Goal: Task Accomplishment & Management: Use online tool/utility

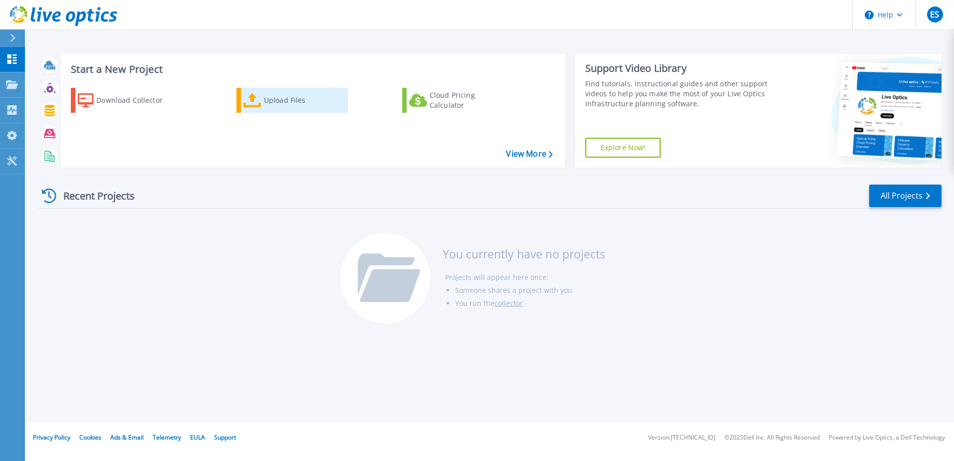
click at [277, 96] on div "Upload Files" at bounding box center [304, 100] width 80 height 20
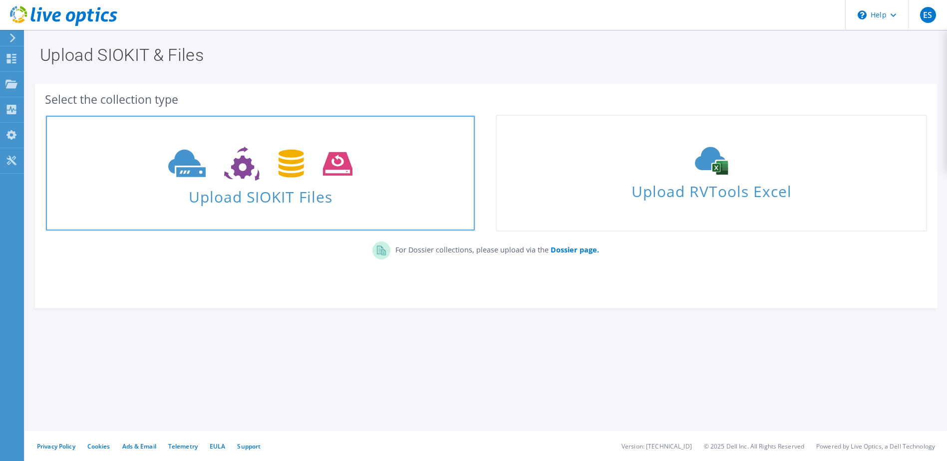
click at [213, 174] on icon at bounding box center [260, 164] width 184 height 34
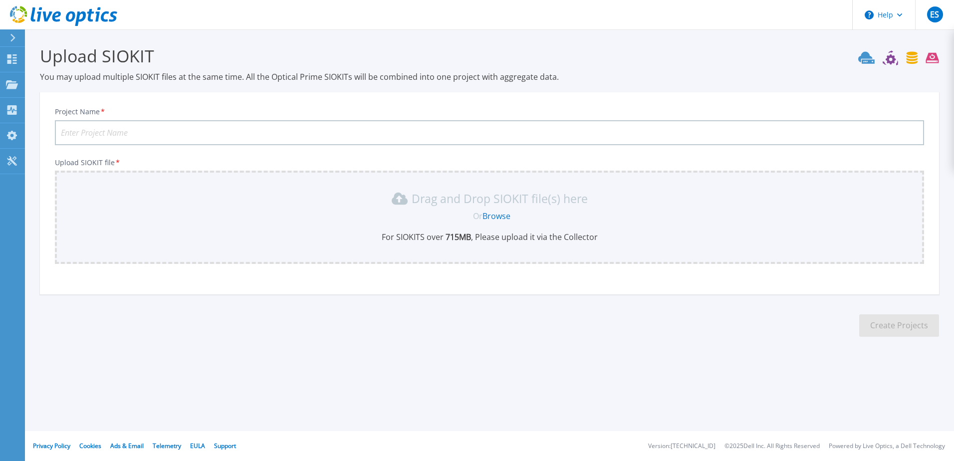
click at [104, 92] on section "Upload SIOKIT You may upload multiple SIOKIT files at the same time. All the Op…" at bounding box center [489, 194] width 929 height 330
click at [198, 127] on input "Project Name *" at bounding box center [490, 132] width 870 height 25
type input "Netapp Checks"
click at [502, 214] on link "Browse" at bounding box center [497, 216] width 28 height 11
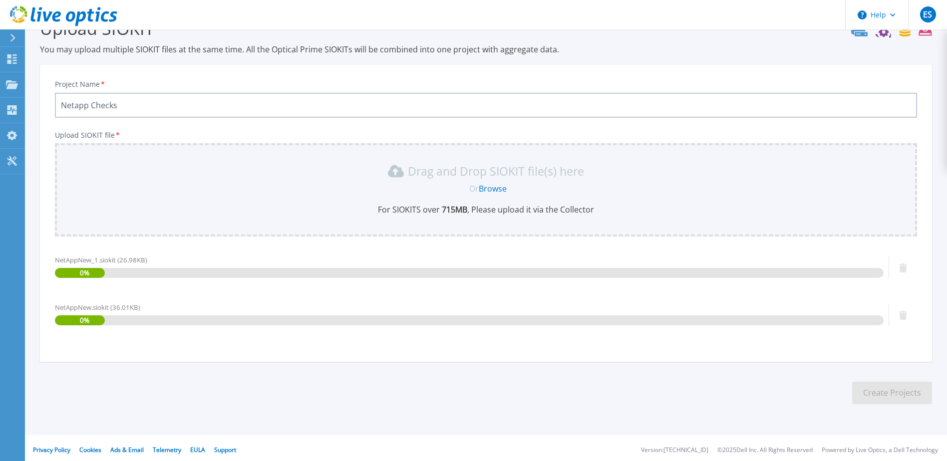
scroll to position [31, 0]
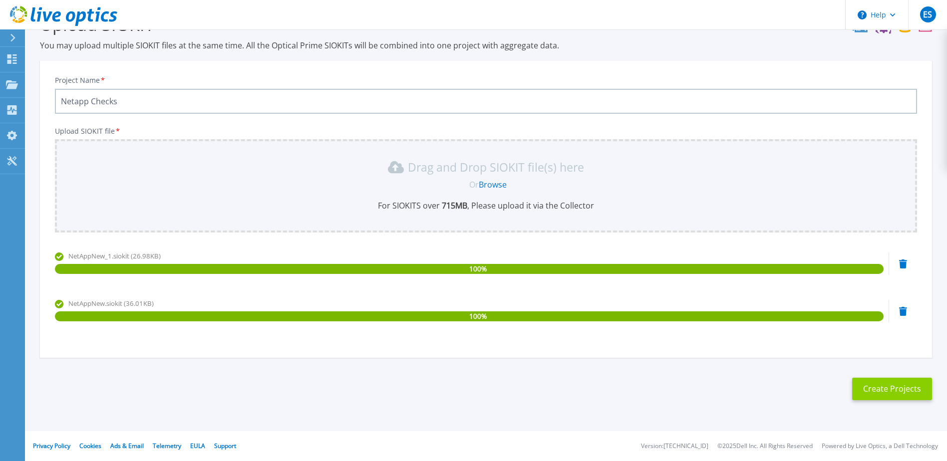
click at [888, 394] on button "Create Projects" at bounding box center [892, 389] width 80 height 22
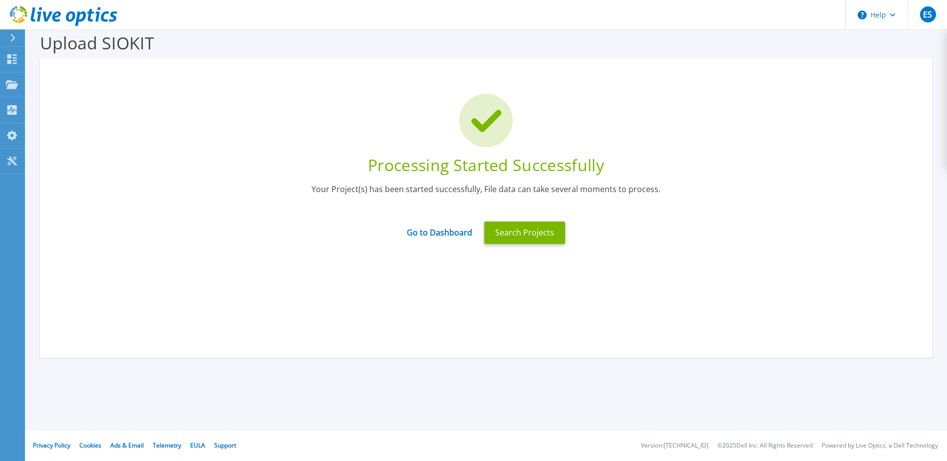
scroll to position [13, 0]
click at [435, 238] on link "Go to Dashboard" at bounding box center [439, 229] width 65 height 19
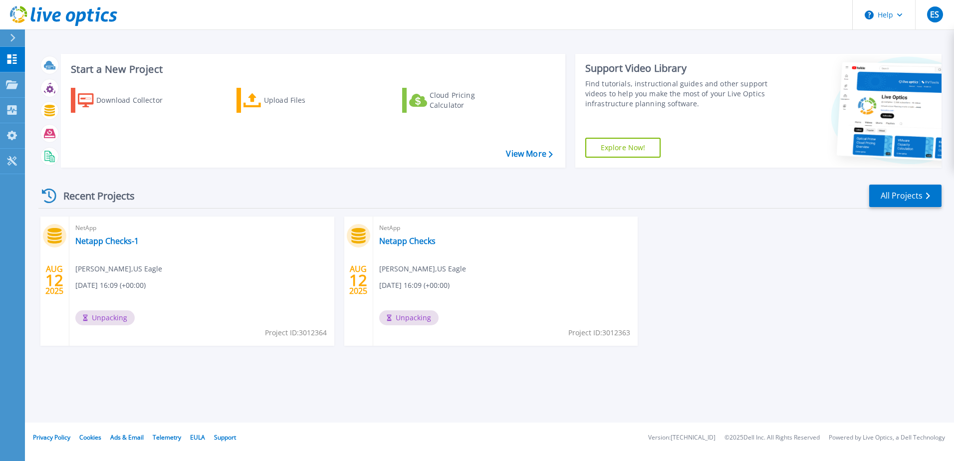
click at [47, 194] on icon at bounding box center [49, 196] width 14 height 14
click at [407, 241] on link "Netapp Checks" at bounding box center [407, 241] width 56 height 10
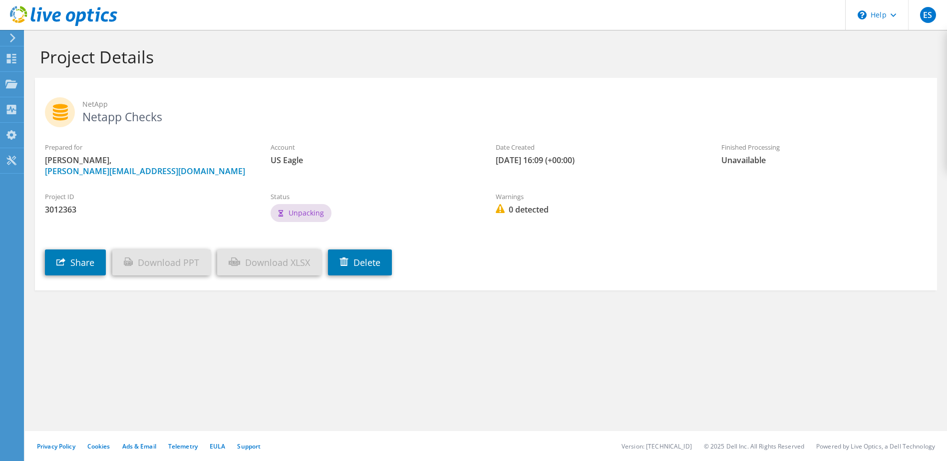
click at [14, 35] on icon at bounding box center [12, 37] width 7 height 9
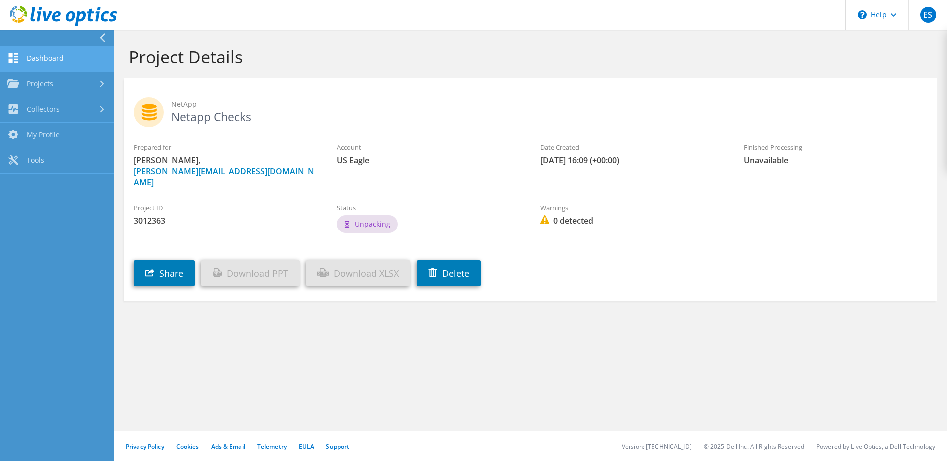
click at [28, 54] on link "Dashboard" at bounding box center [57, 58] width 114 height 25
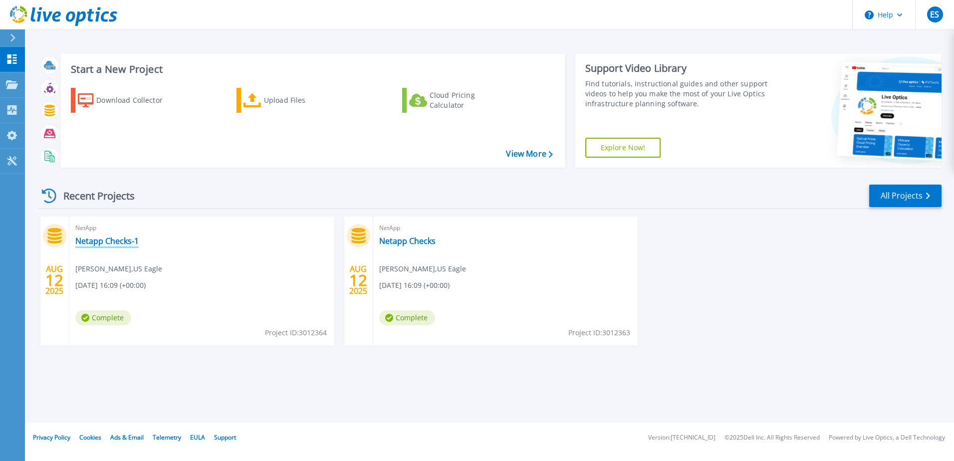
click at [114, 243] on link "Netapp Checks-1" at bounding box center [106, 241] width 63 height 10
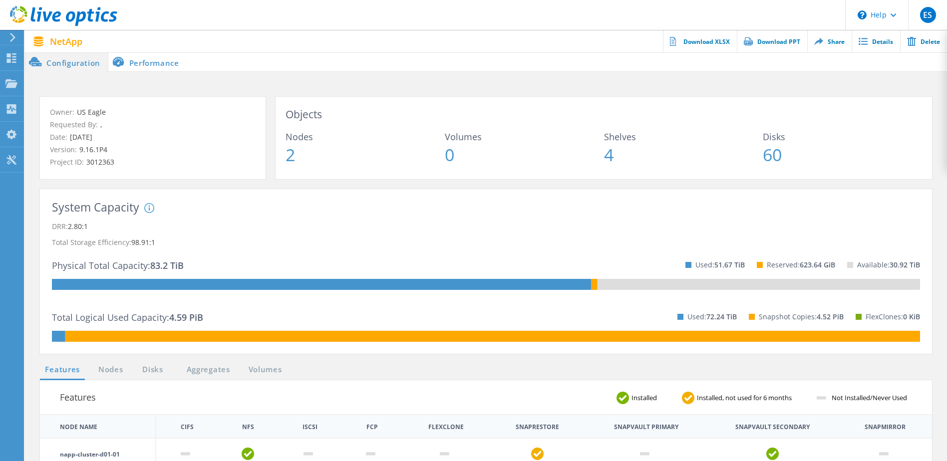
click at [131, 63] on li "Performance" at bounding box center [147, 62] width 78 height 20
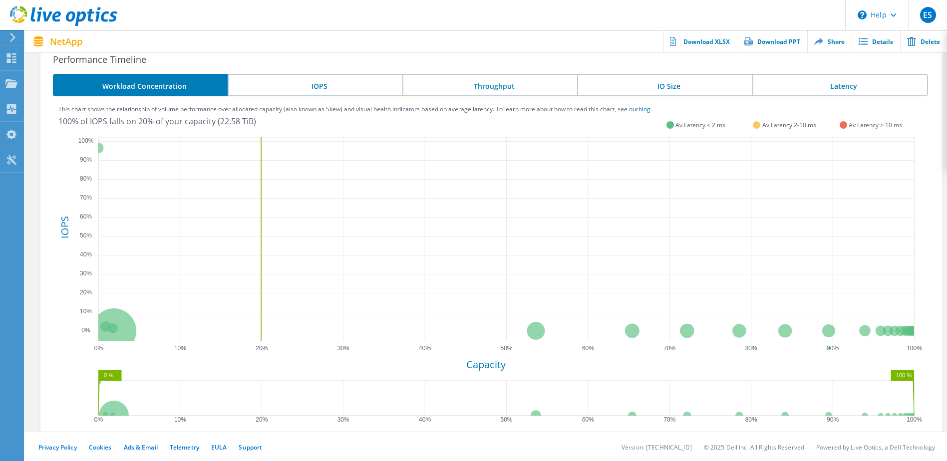
scroll to position [283, 0]
click at [331, 92] on li "IOPS" at bounding box center [315, 84] width 175 height 22
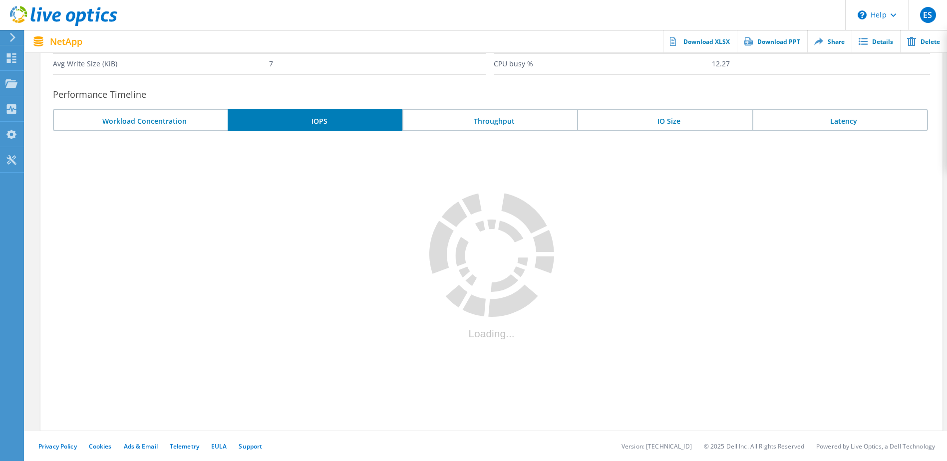
scroll to position [282, 0]
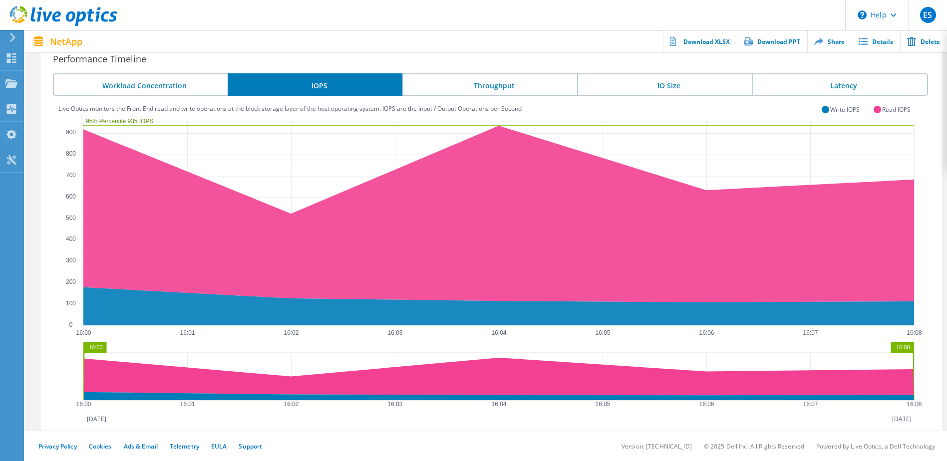
click at [495, 87] on li "Throughput" at bounding box center [489, 84] width 175 height 22
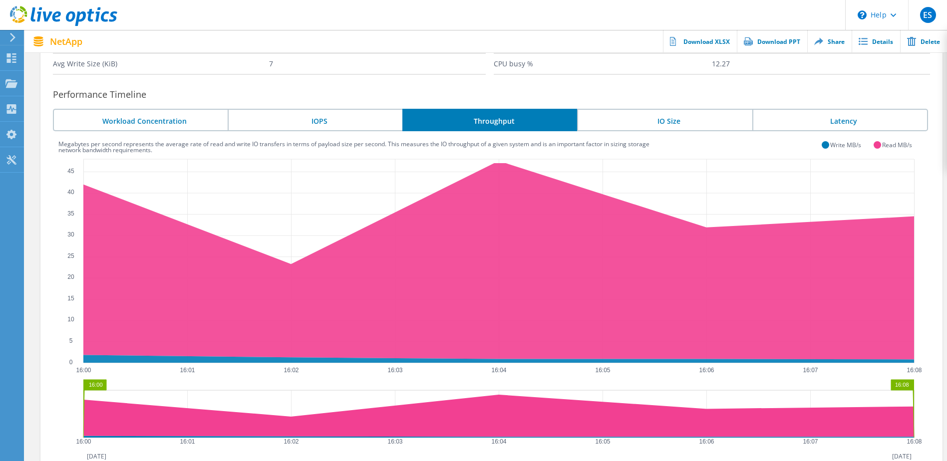
scroll to position [283, 0]
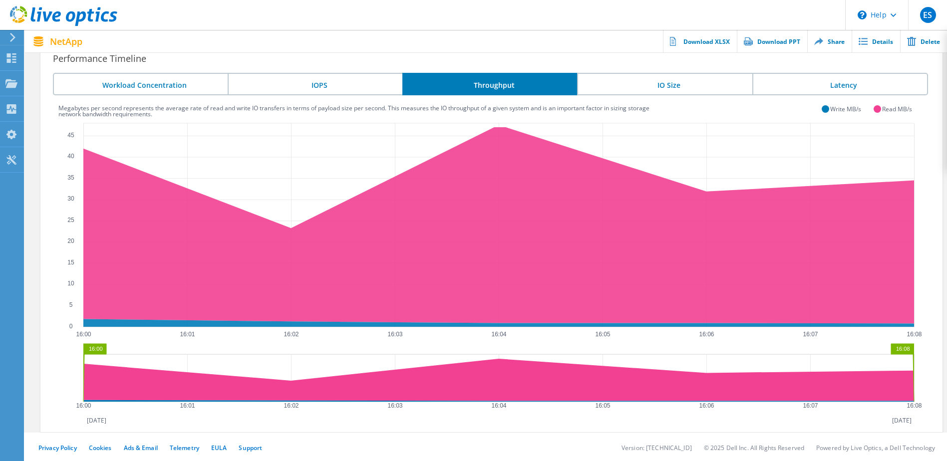
click at [805, 88] on li "Latency" at bounding box center [840, 84] width 176 height 22
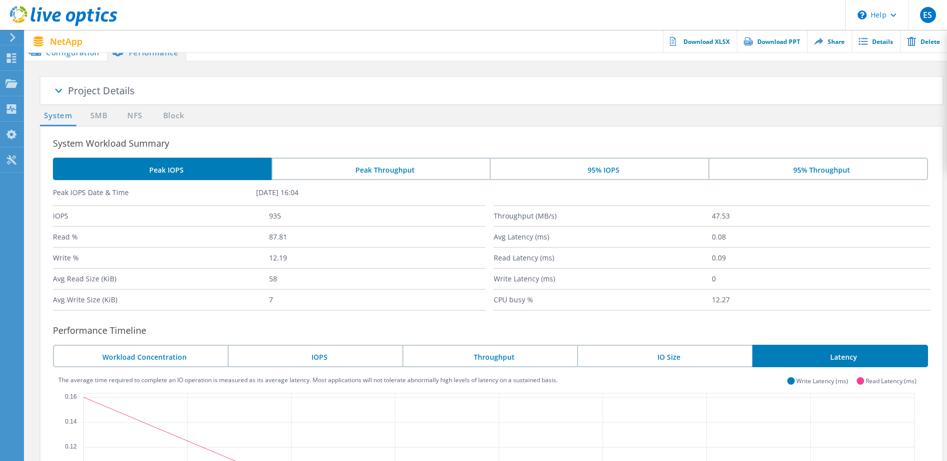
scroll to position [0, 0]
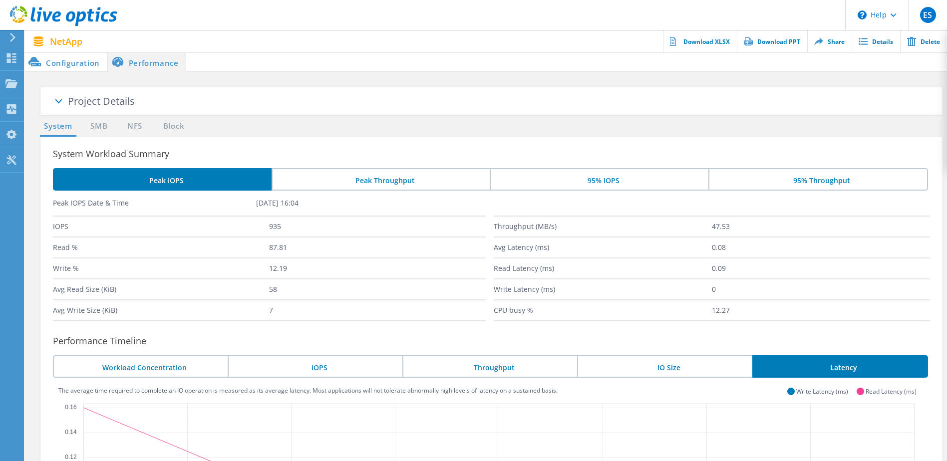
click at [72, 104] on span at bounding box center [58, 103] width 50 height 50
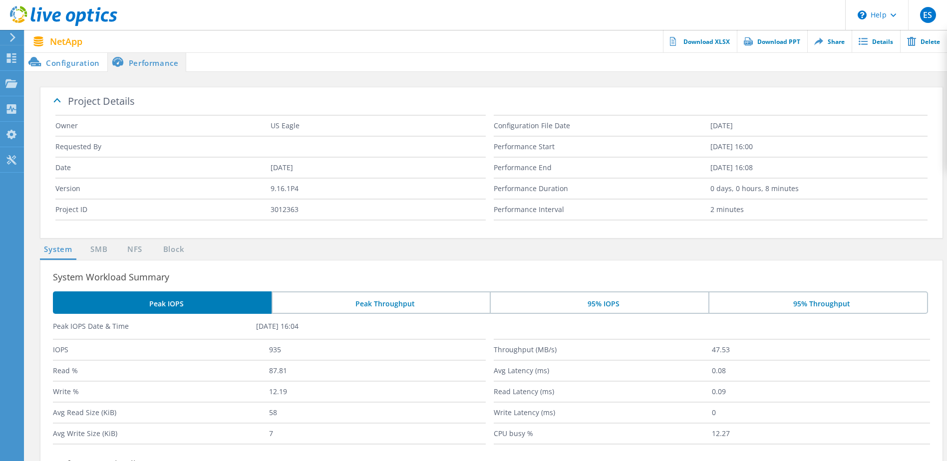
click at [72, 104] on span at bounding box center [58, 99] width 50 height 50
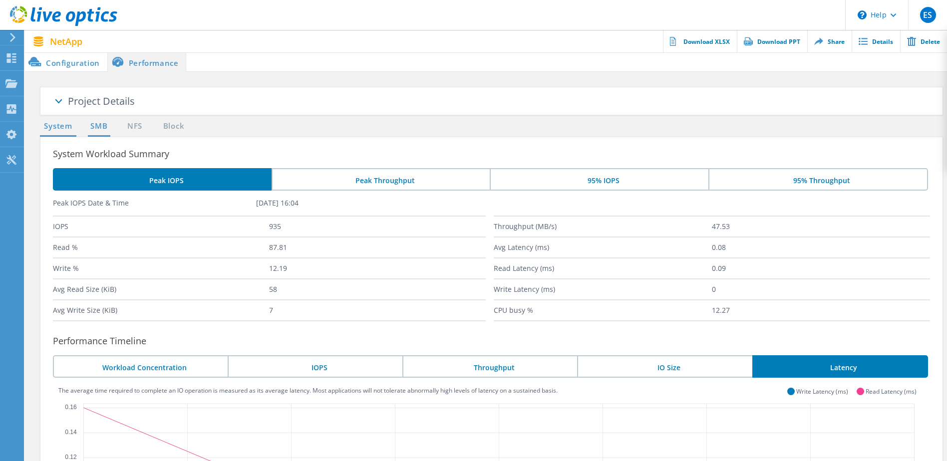
click at [100, 128] on link "SMB" at bounding box center [99, 126] width 22 height 12
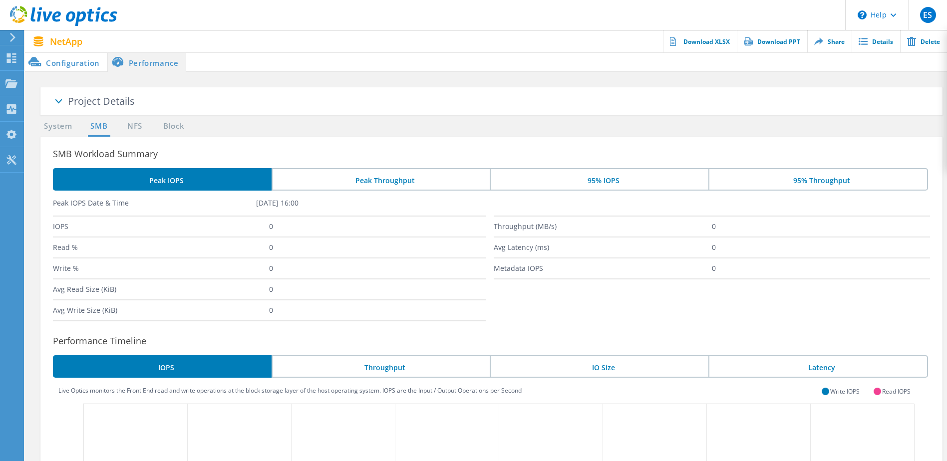
scroll to position [50, 0]
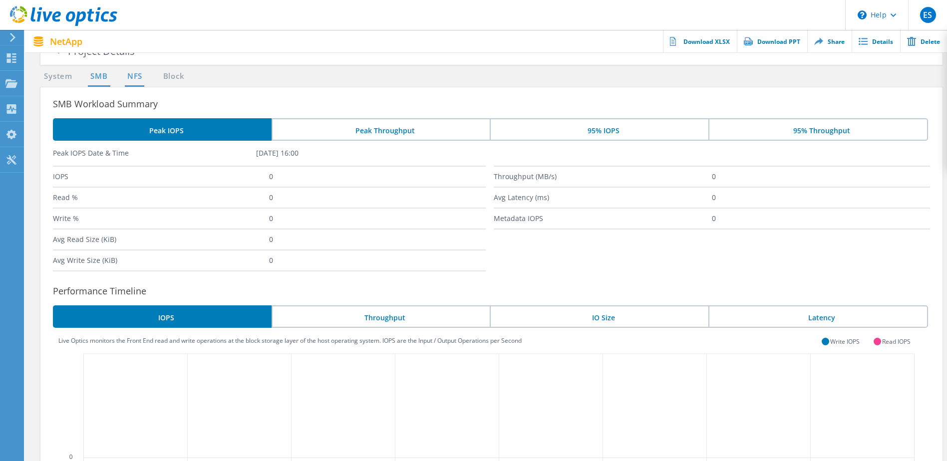
click at [139, 78] on link "NFS" at bounding box center [134, 76] width 19 height 12
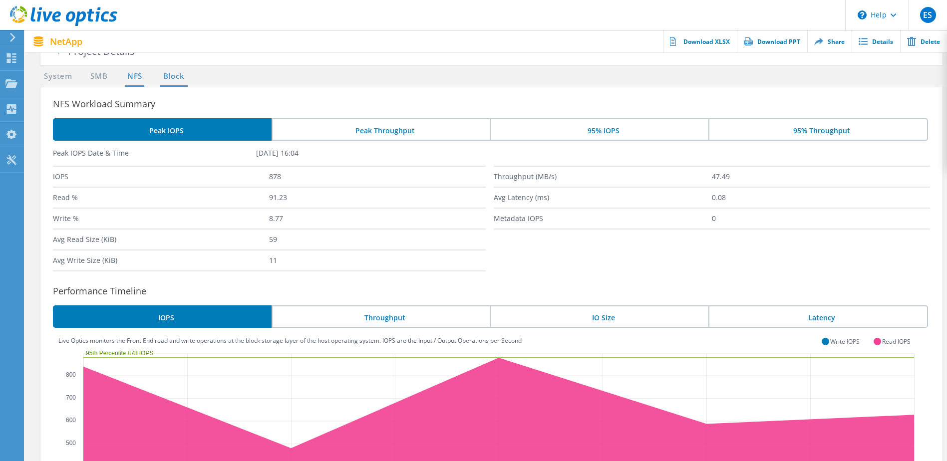
click at [177, 77] on link "Block" at bounding box center [173, 76] width 27 height 12
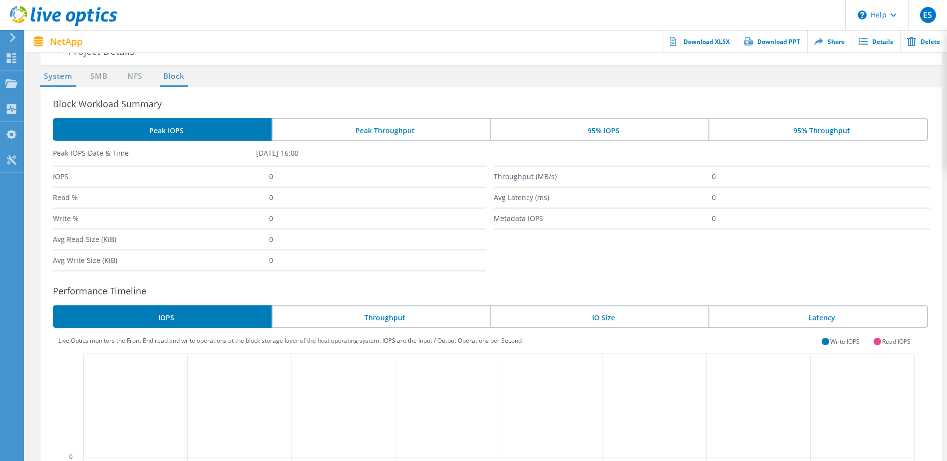
click at [59, 77] on link "System" at bounding box center [58, 76] width 36 height 12
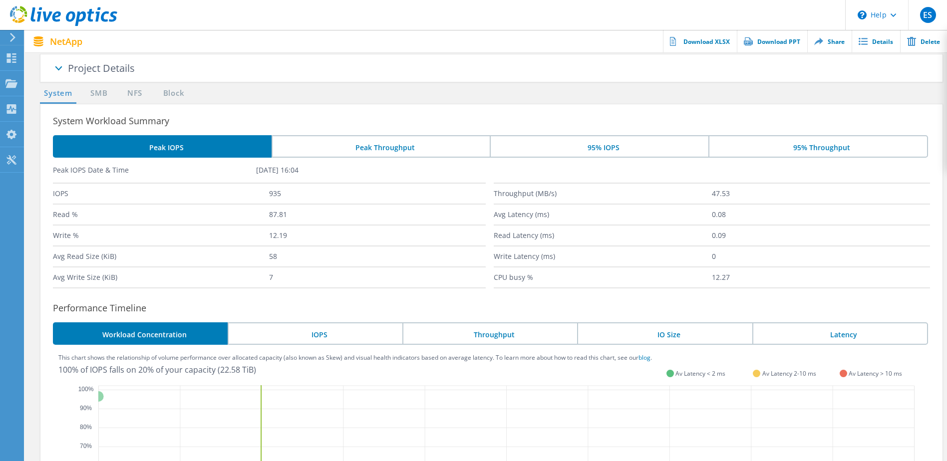
scroll to position [0, 0]
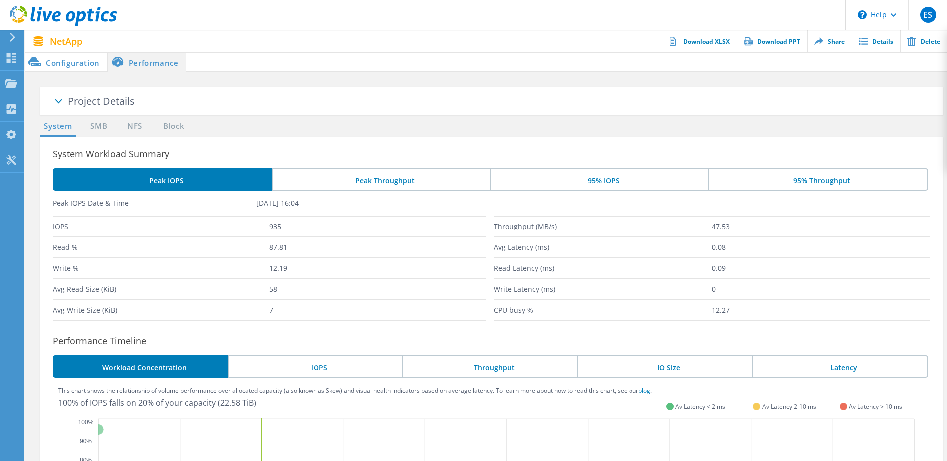
click at [75, 63] on li "Configuration" at bounding box center [66, 62] width 82 height 20
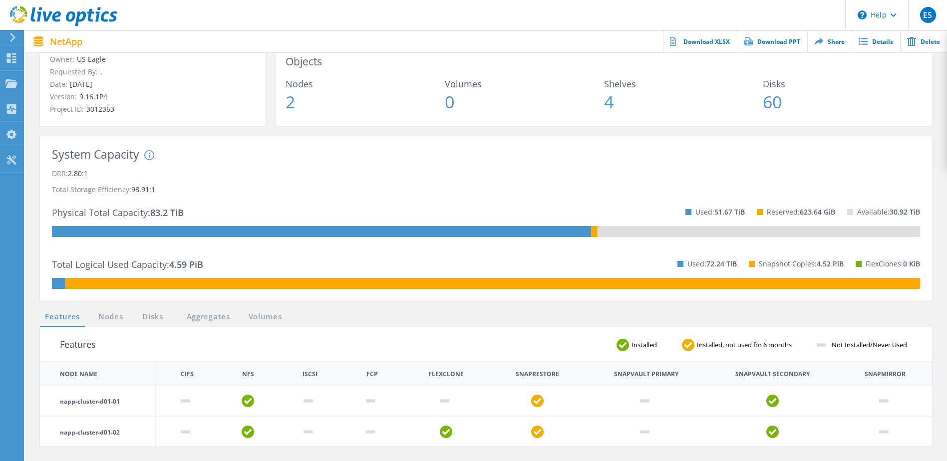
scroll to position [150, 0]
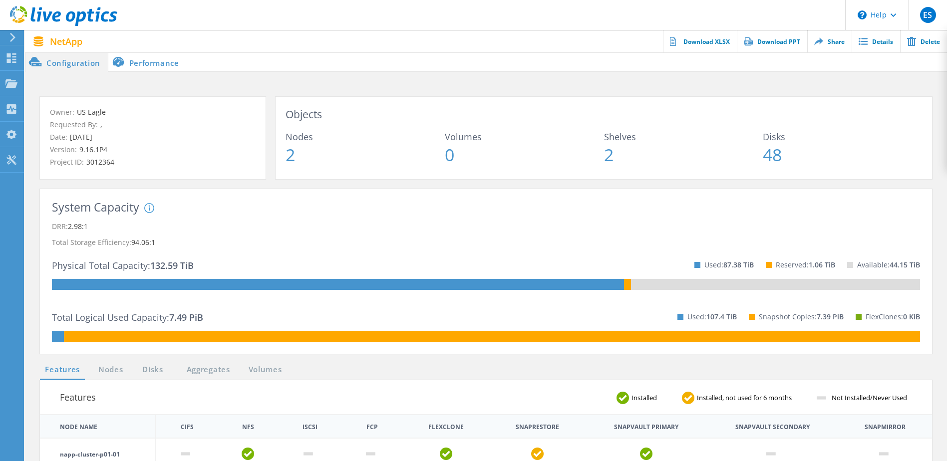
click at [149, 64] on li "Performance" at bounding box center [147, 62] width 78 height 20
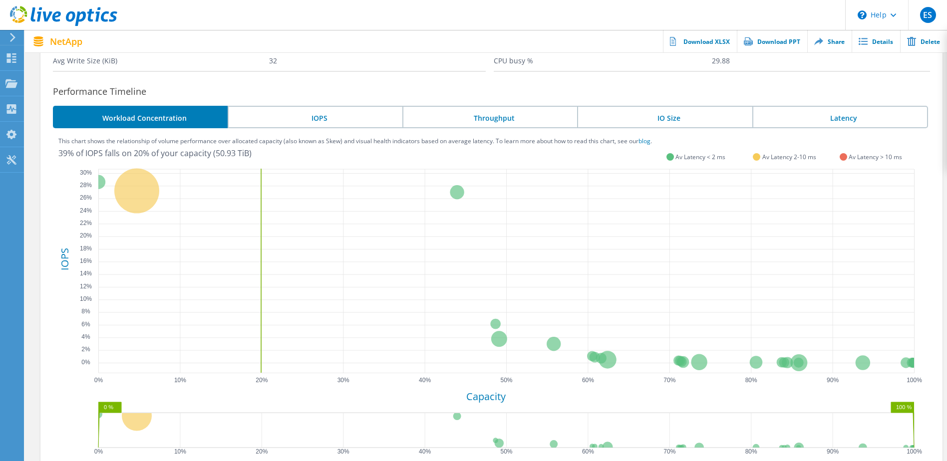
scroll to position [283, 0]
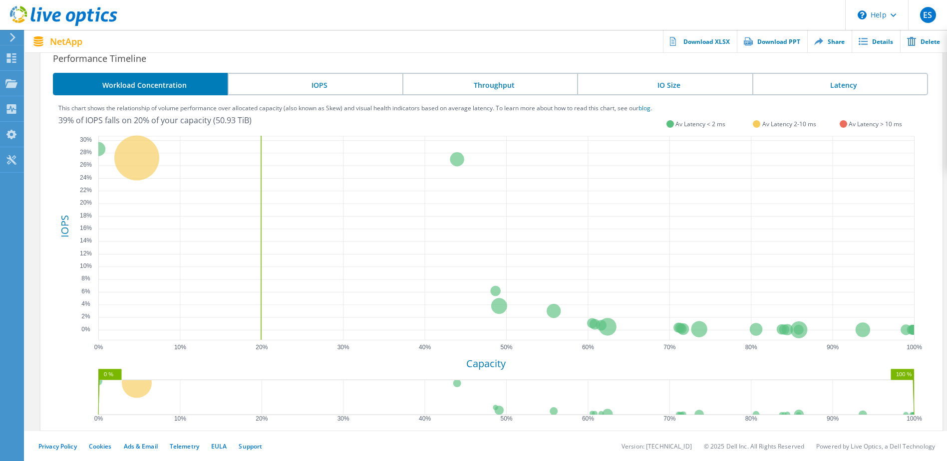
click at [349, 92] on li "IOPS" at bounding box center [315, 84] width 175 height 22
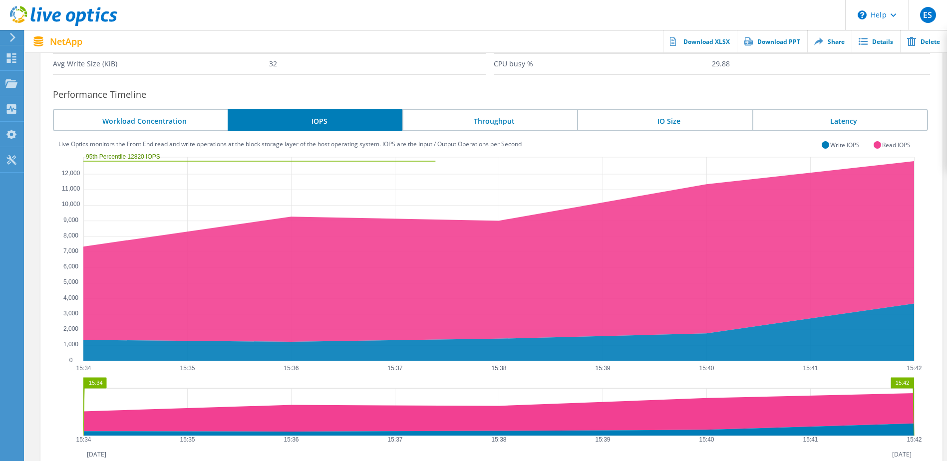
scroll to position [282, 0]
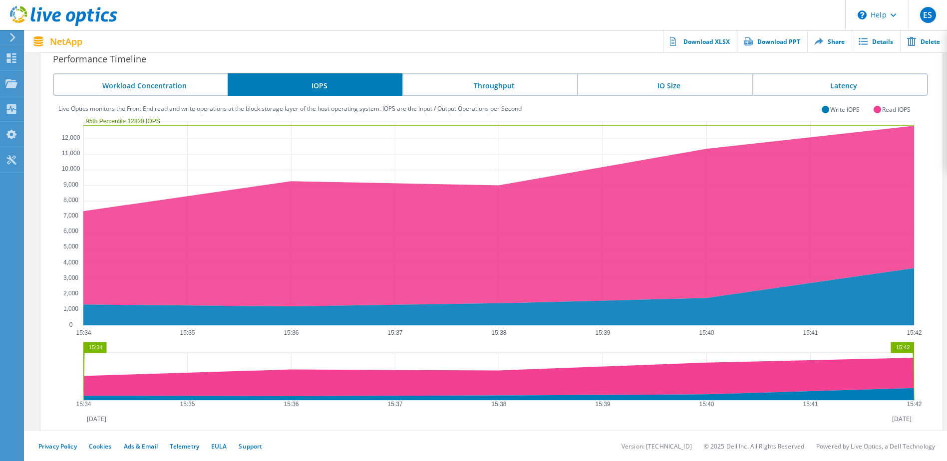
click at [477, 89] on li "Throughput" at bounding box center [489, 84] width 175 height 22
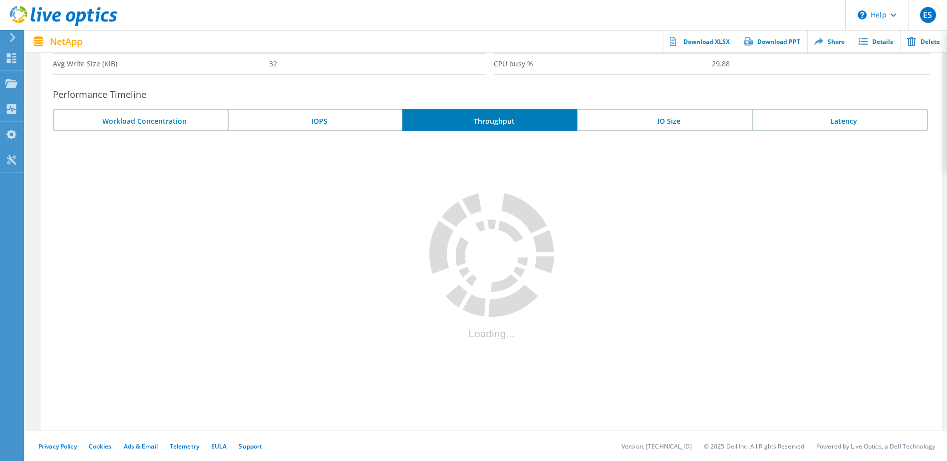
scroll to position [283, 0]
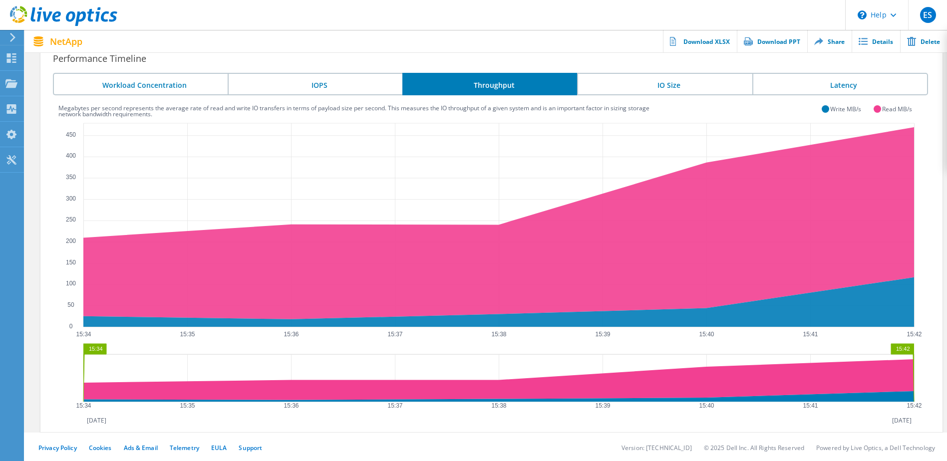
click at [806, 91] on li "Latency" at bounding box center [840, 84] width 176 height 22
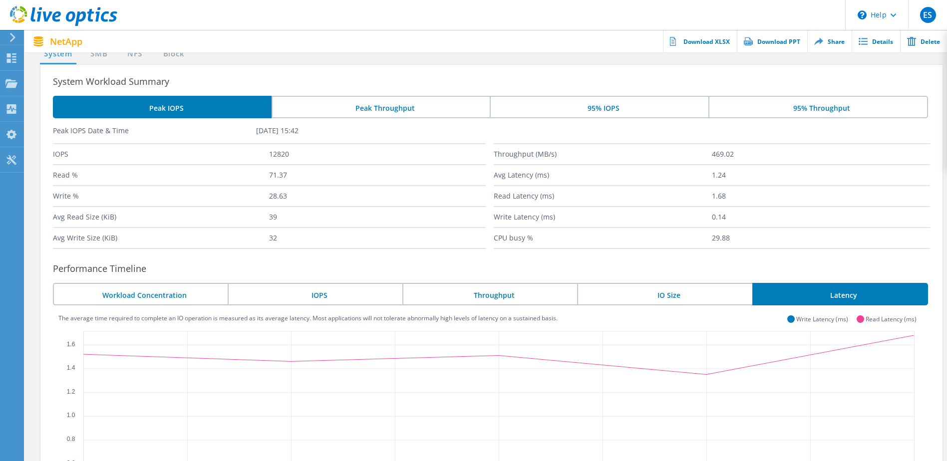
scroll to position [0, 0]
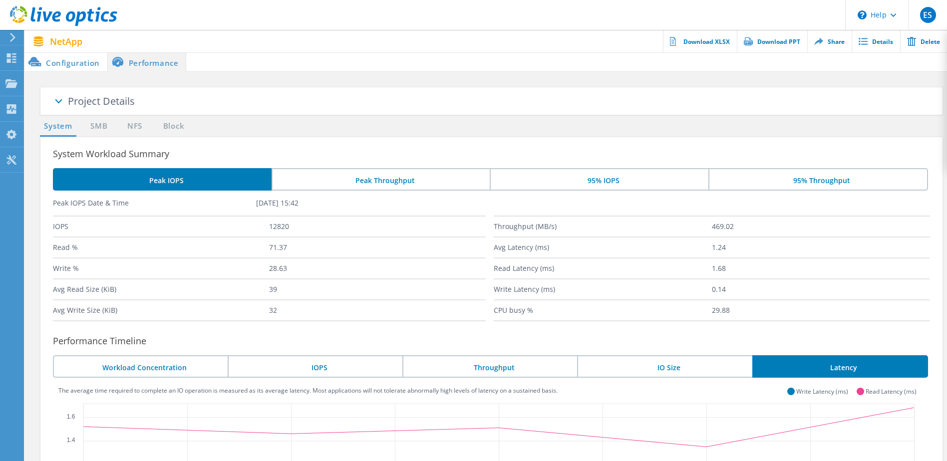
click at [62, 62] on li "Configuration" at bounding box center [66, 62] width 82 height 20
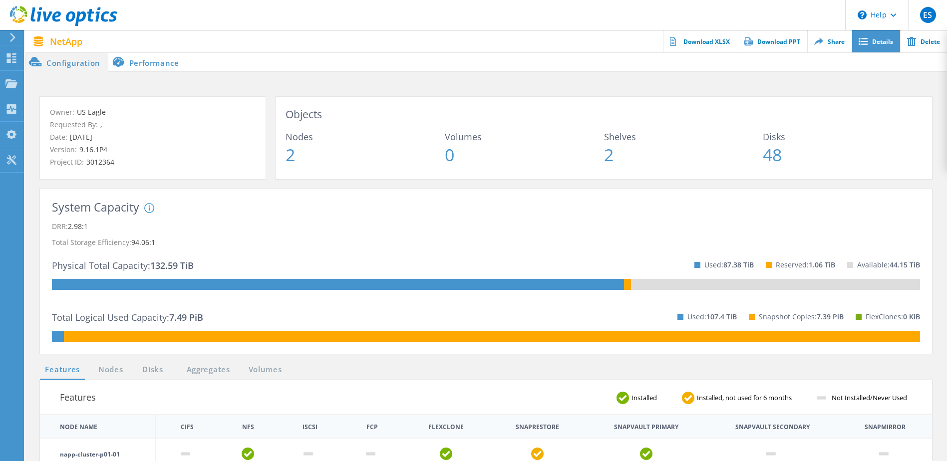
click at [871, 39] on link "Details" at bounding box center [876, 41] width 48 height 22
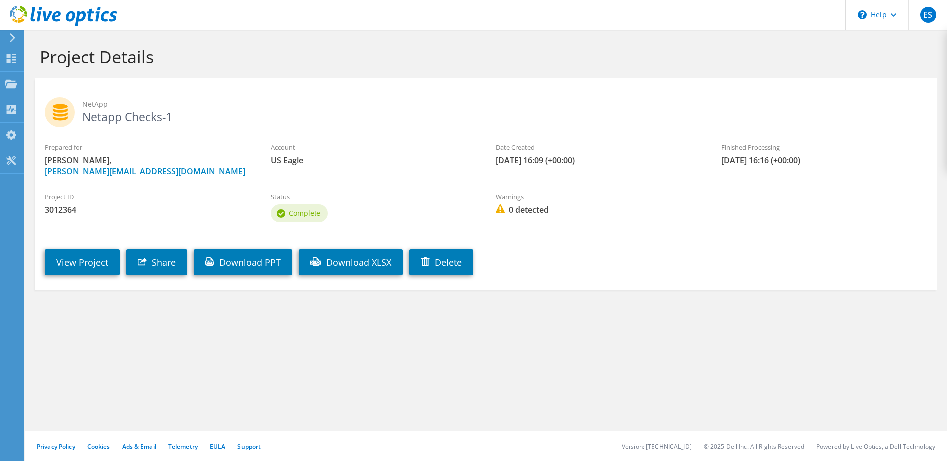
click at [114, 120] on h2 "NetApp Netapp Checks-1" at bounding box center [486, 109] width 882 height 25
click at [90, 267] on link "View Project" at bounding box center [82, 263] width 75 height 26
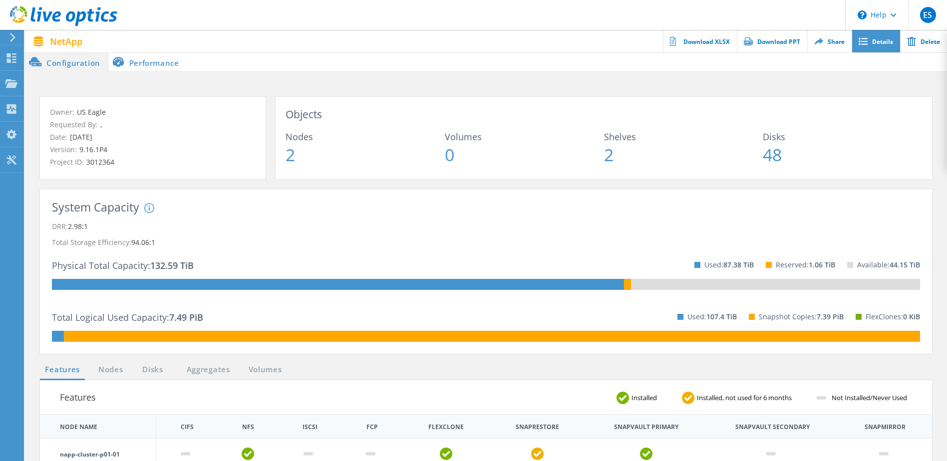
click at [882, 35] on link "Details" at bounding box center [876, 41] width 48 height 22
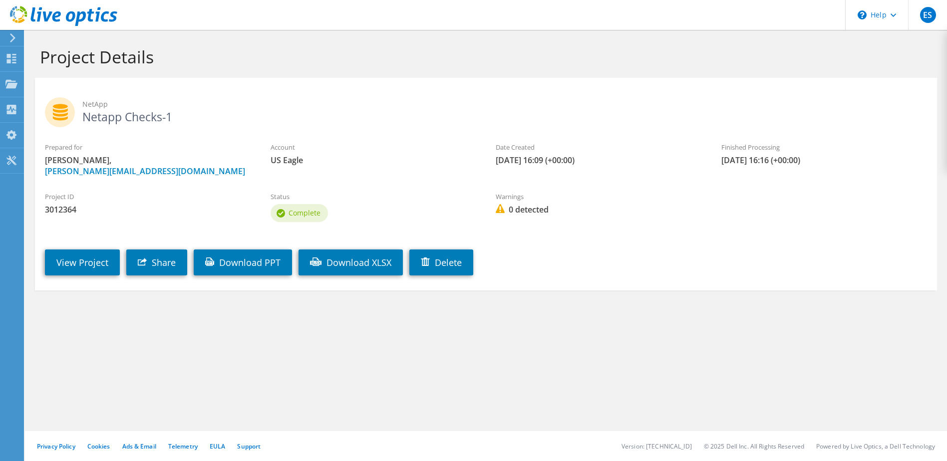
click at [136, 114] on h2 "NetApp Netapp Checks-1" at bounding box center [486, 109] width 882 height 25
click at [10, 37] on icon at bounding box center [12, 37] width 7 height 9
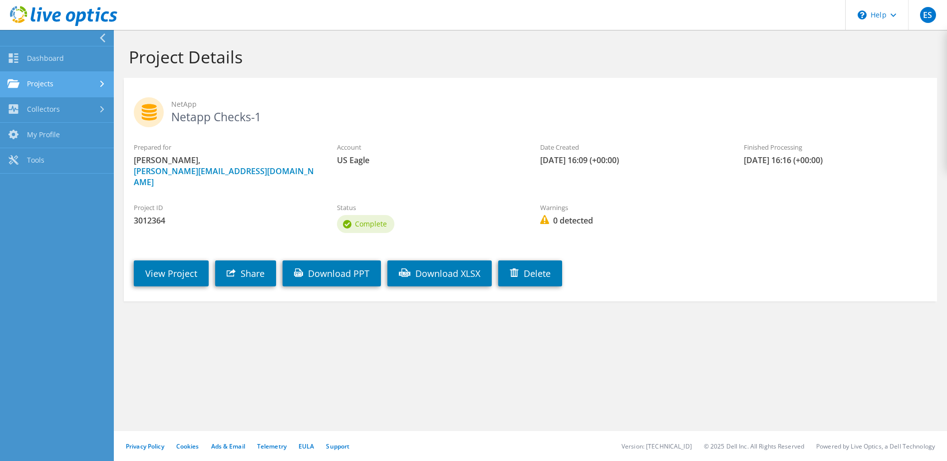
click at [56, 82] on link "Projects" at bounding box center [57, 84] width 114 height 25
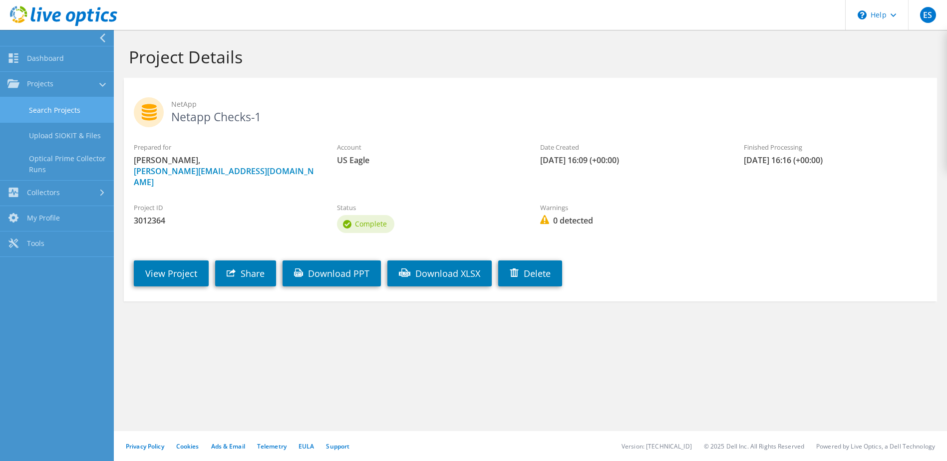
click at [64, 115] on link "Search Projects" at bounding box center [57, 109] width 114 height 25
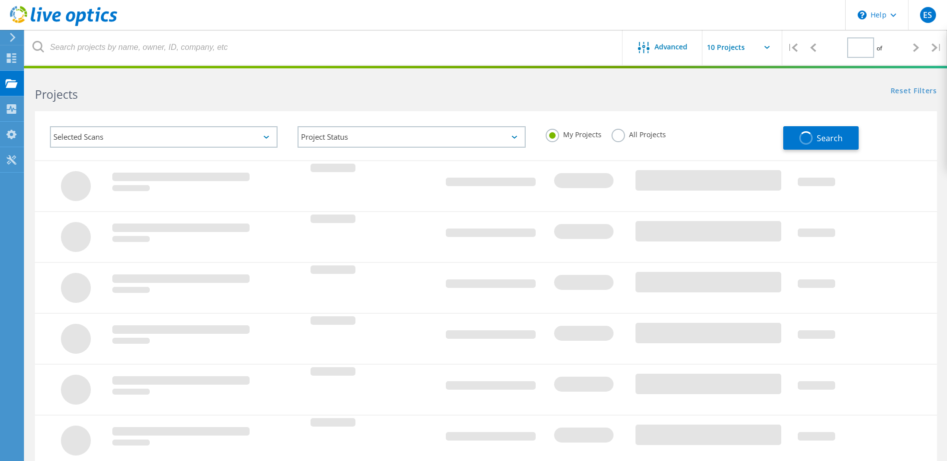
type input "1"
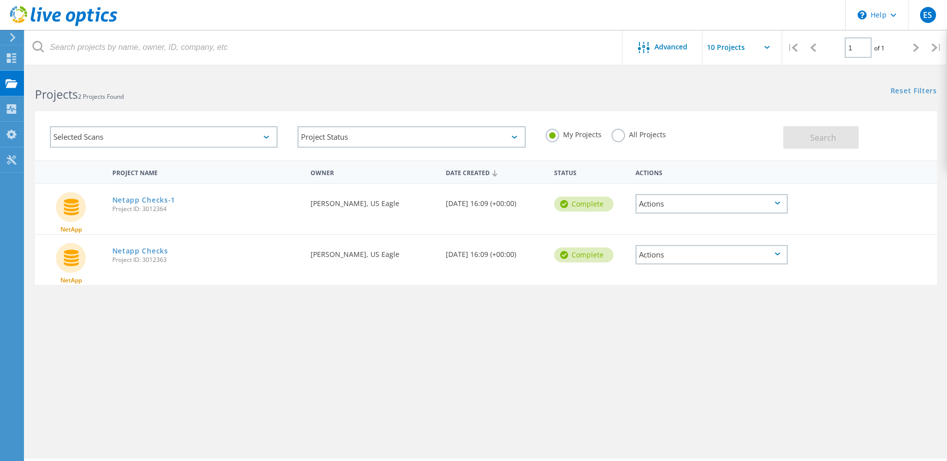
click at [688, 205] on div "Actions" at bounding box center [711, 203] width 152 height 19
click at [695, 174] on div "Project Details" at bounding box center [711, 172] width 150 height 15
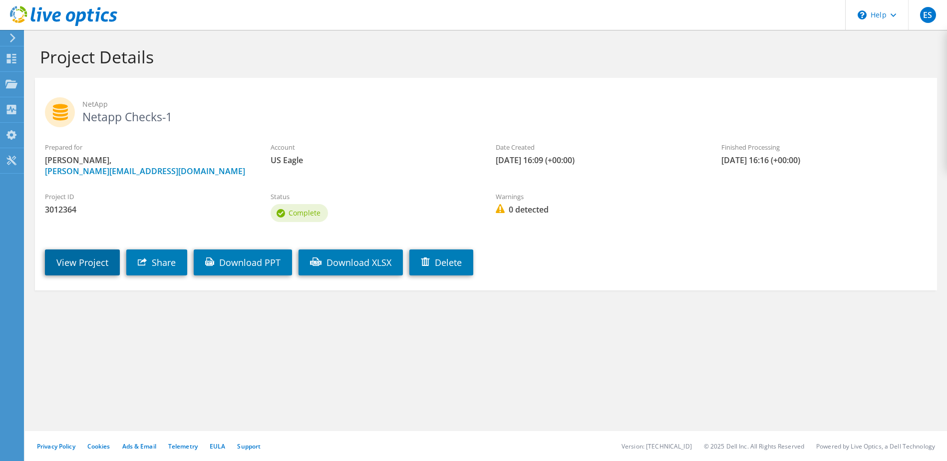
click at [77, 269] on link "View Project" at bounding box center [82, 263] width 75 height 26
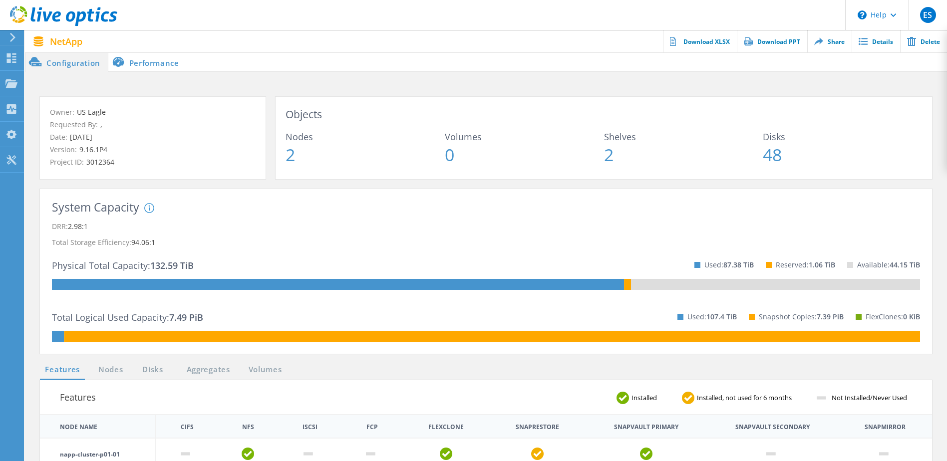
drag, startPoint x: 887, startPoint y: 38, endPoint x: 649, endPoint y: 6, distance: 239.3
click at [649, 6] on header "\n Help Explore Helpful Articles Contact Support ES End User Eric Scott [EMAIL_…" at bounding box center [473, 15] width 947 height 30
click at [872, 47] on link "Details" at bounding box center [876, 41] width 48 height 22
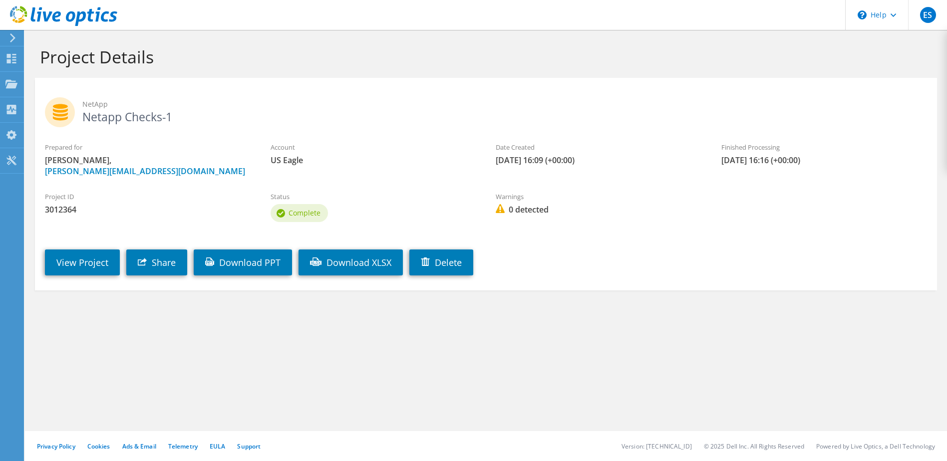
click at [10, 32] on div at bounding box center [58, 16] width 117 height 33
click at [11, 38] on icon at bounding box center [12, 37] width 7 height 9
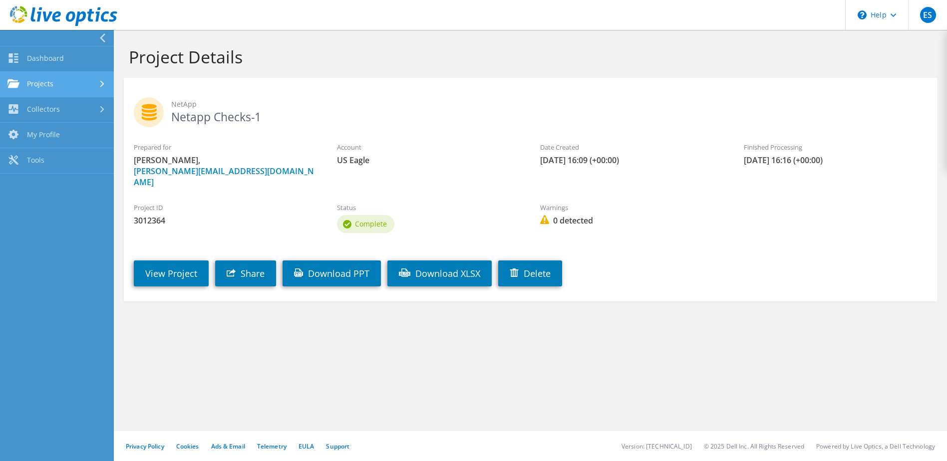
click at [42, 88] on link "Projects" at bounding box center [57, 84] width 114 height 25
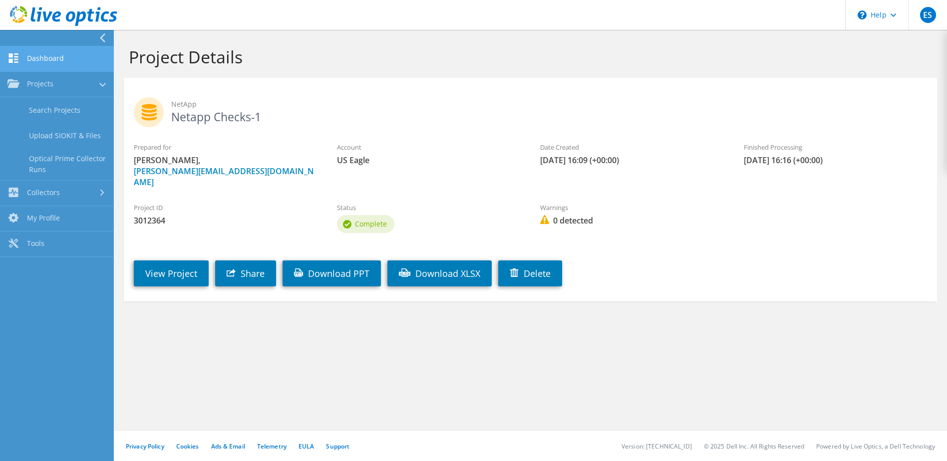
click at [47, 64] on link "Dashboard" at bounding box center [57, 58] width 114 height 25
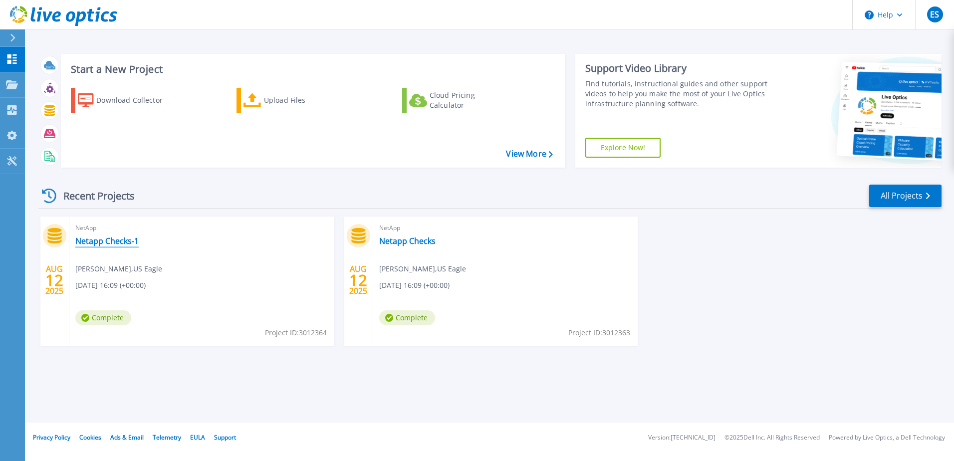
click at [113, 243] on link "Netapp Checks-1" at bounding box center [106, 241] width 63 height 10
click at [459, 99] on div "Cloud Pricing Calculator" at bounding box center [470, 100] width 80 height 20
click at [12, 35] on icon at bounding box center [12, 38] width 5 height 8
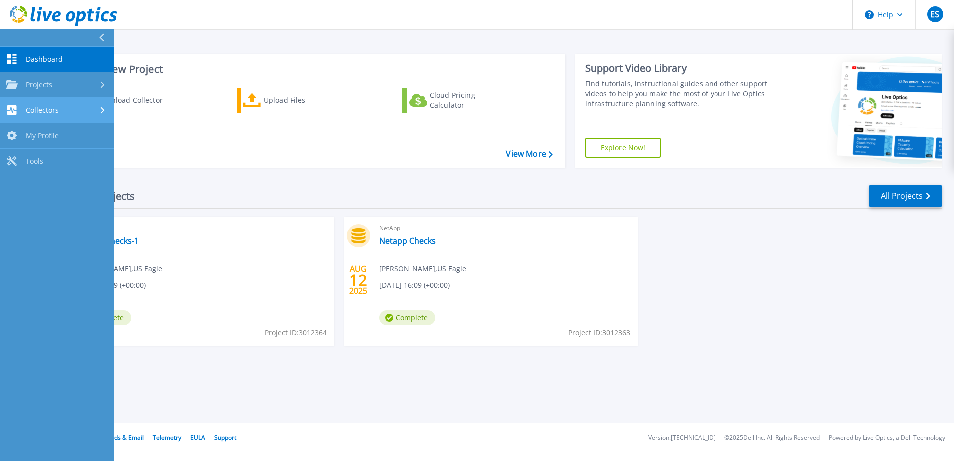
click at [60, 107] on div "Collectors" at bounding box center [57, 109] width 102 height 9
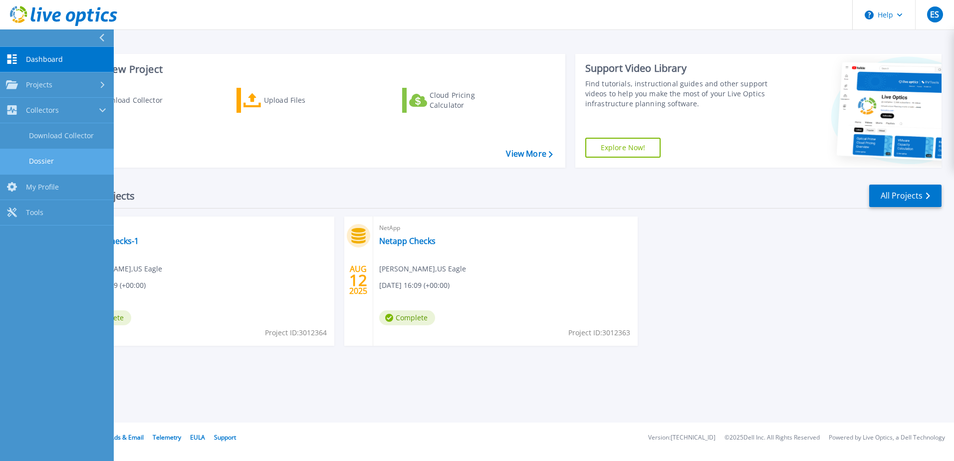
click at [54, 160] on link "Dossier" at bounding box center [57, 161] width 114 height 25
